Goal: Information Seeking & Learning: Find specific fact

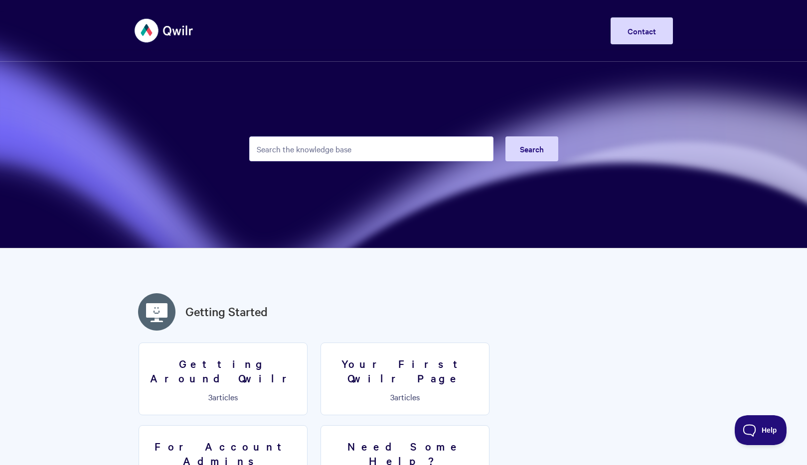
click at [298, 164] on form "Search" at bounding box center [403, 149] width 309 height 49
click at [308, 150] on input "Search the knowledge base" at bounding box center [371, 149] width 244 height 25
type input "dkim"
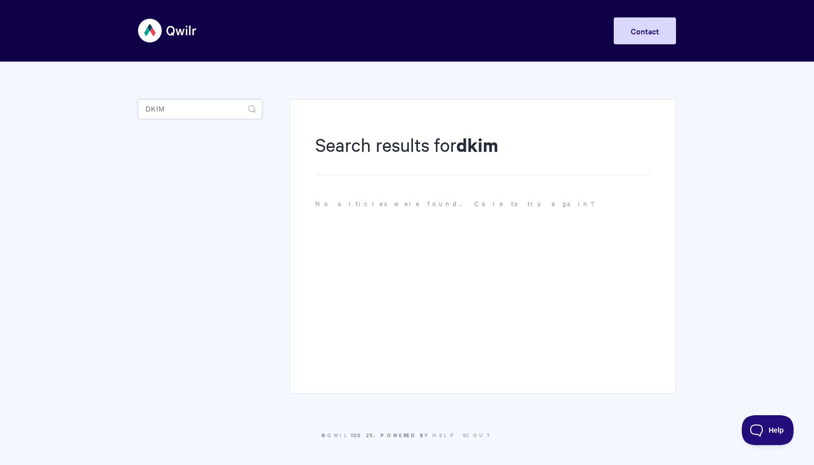
click at [198, 112] on input "dkim" at bounding box center [200, 109] width 124 height 20
type input "dmarc"
click at [200, 112] on input "dmarc" at bounding box center [200, 109] width 124 height 20
click at [199, 112] on input "dmarc" at bounding box center [200, 109] width 124 height 20
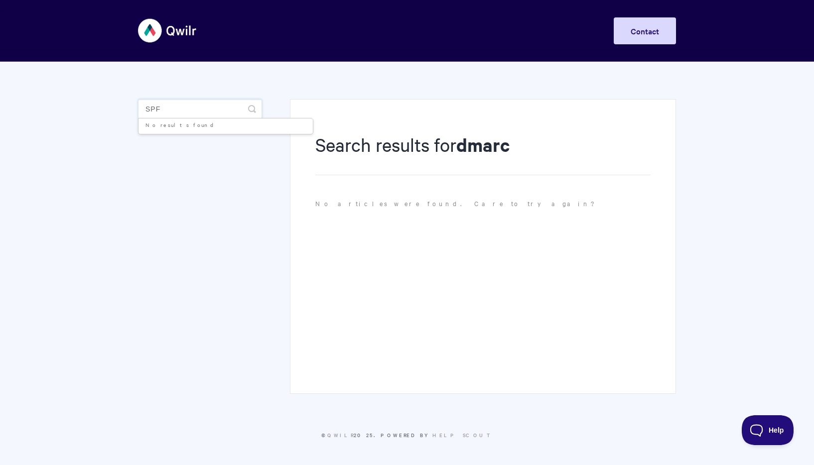
type input "spf"
